Goal: Task Accomplishment & Management: Complete application form

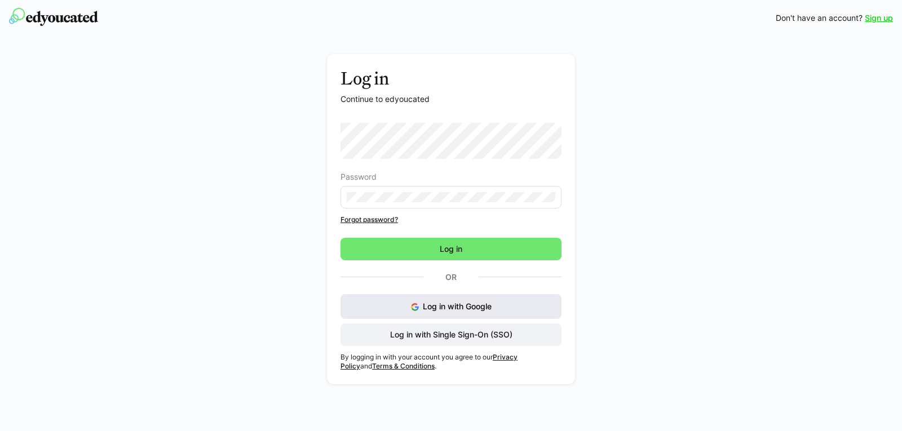
click at [453, 310] on button "Log in with Google" at bounding box center [450, 306] width 221 height 25
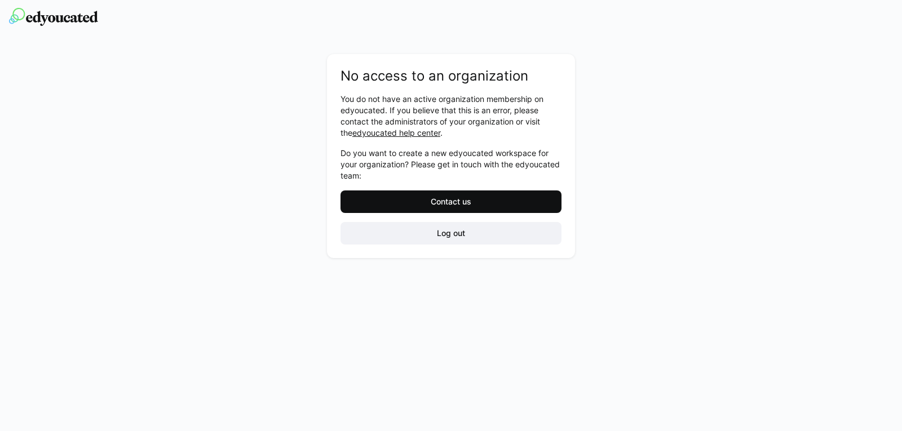
click at [508, 205] on span "Contact us" at bounding box center [450, 202] width 221 height 23
